Goal: Complete application form

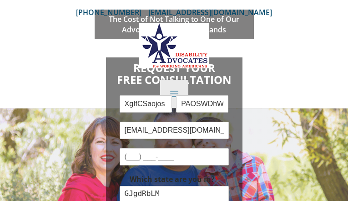
checkbox input "false"
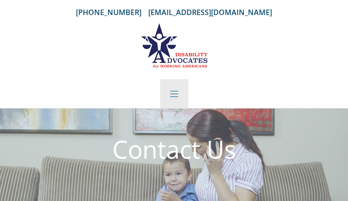
type input "pqtCJyncD"
type input "hirHxsMY"
type input "[EMAIL_ADDRESS][DOMAIN_NAME]"
type input "nvkegpaDFLwe"
